Goal: Task Accomplishment & Management: Manage account settings

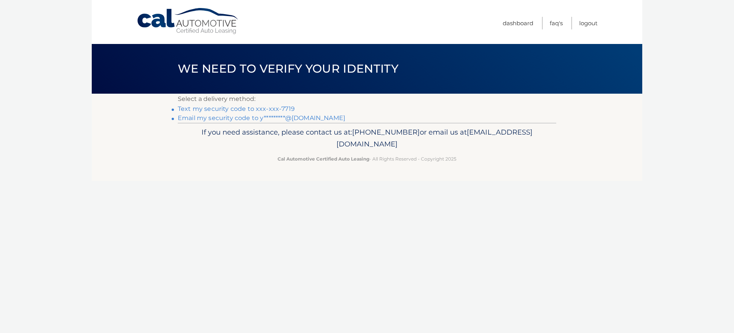
click at [244, 119] on link "Email my security code to y*********@[DOMAIN_NAME]" at bounding box center [262, 117] width 168 height 7
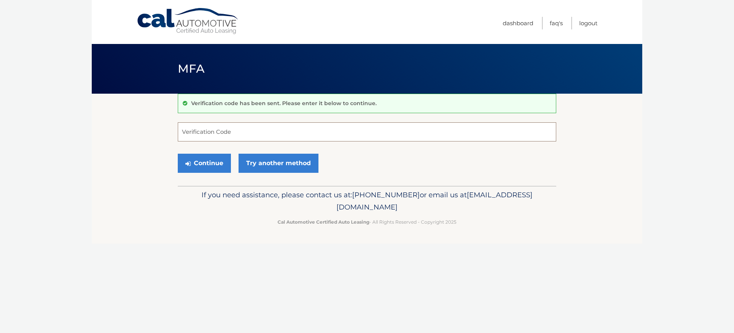
click at [272, 138] on input "Verification Code" at bounding box center [367, 131] width 379 height 19
type input "752907"
click at [178, 154] on button "Continue" at bounding box center [204, 163] width 53 height 19
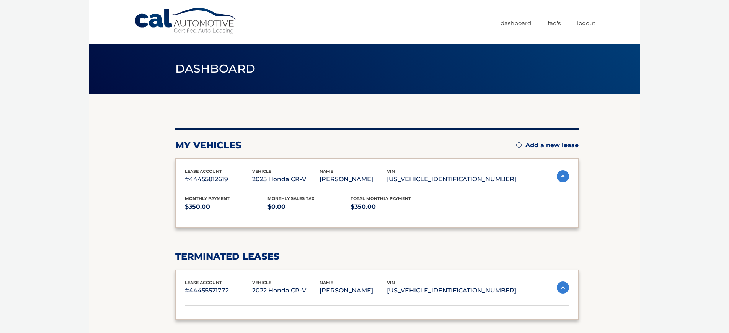
click at [195, 159] on div "lease account #44455812619 vehicle 2025 Honda CR-V name [PERSON_NAME] vin [US_V…" at bounding box center [376, 193] width 403 height 70
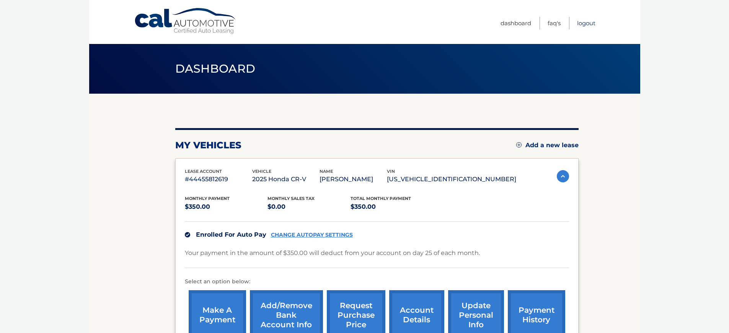
click at [585, 24] on link "Logout" at bounding box center [586, 23] width 18 height 13
